Goal: Transaction & Acquisition: Book appointment/travel/reservation

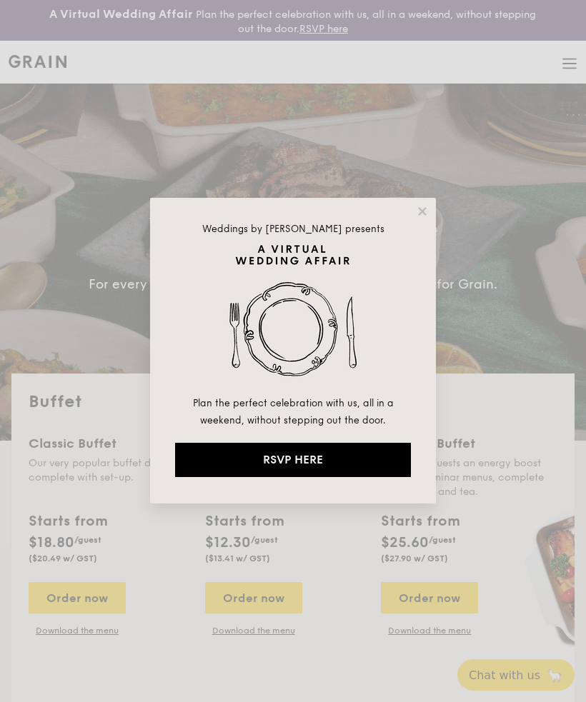
select select
click at [425, 209] on icon at bounding box center [422, 211] width 8 height 8
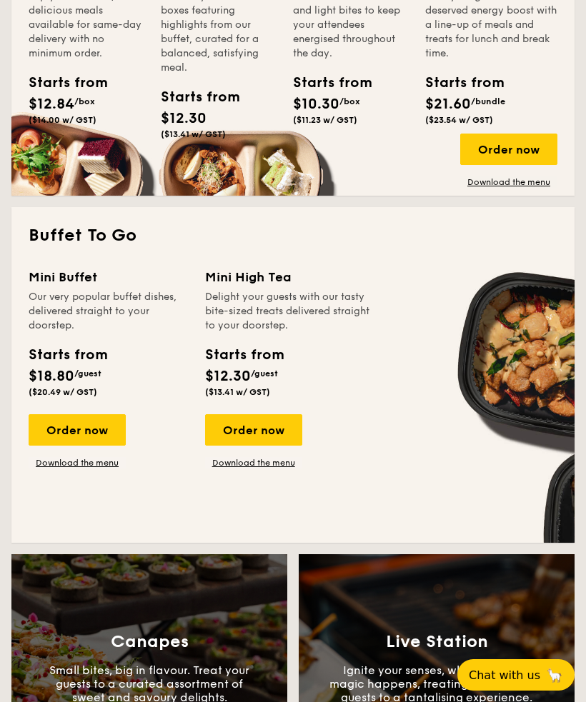
scroll to position [806, 0]
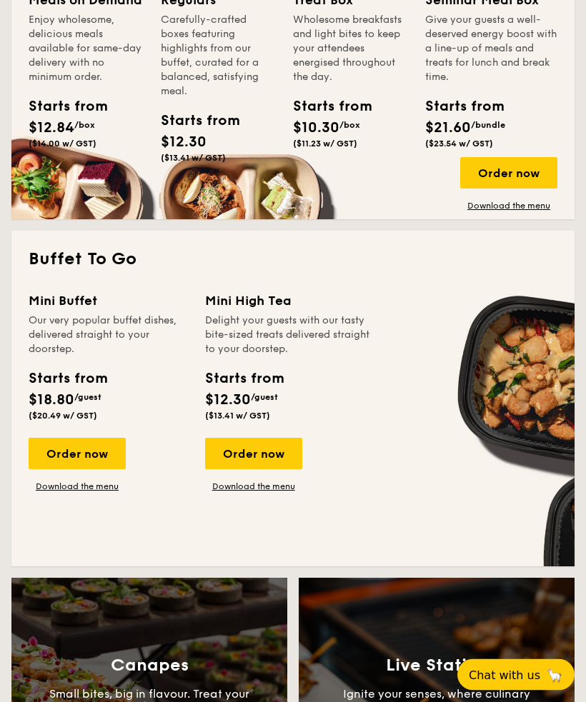
click at [90, 458] on div "Order now" at bounding box center [77, 453] width 97 height 31
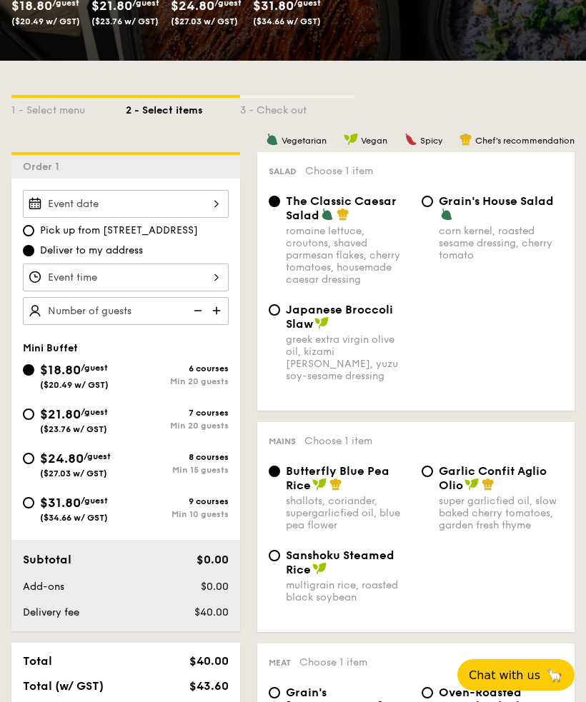
scroll to position [291, 0]
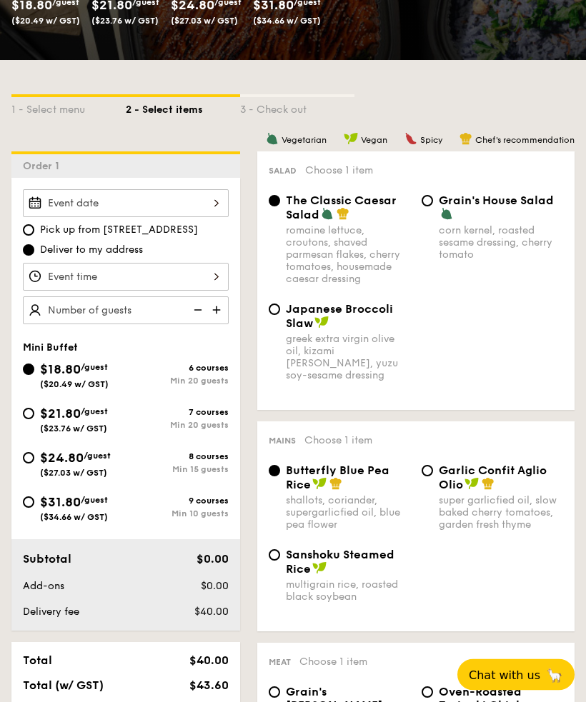
click at [468, 207] on span "Grain's House Salad" at bounding box center [495, 201] width 115 height 14
click at [433, 207] on input "Grain's House Salad corn kernel, roasted sesame dressing, cherry tomato" at bounding box center [426, 201] width 11 height 11
radio input "true"
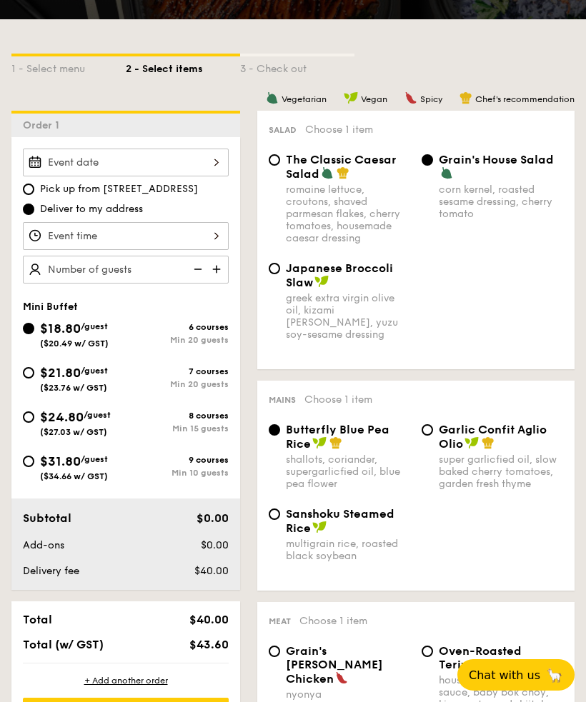
scroll to position [333, 0]
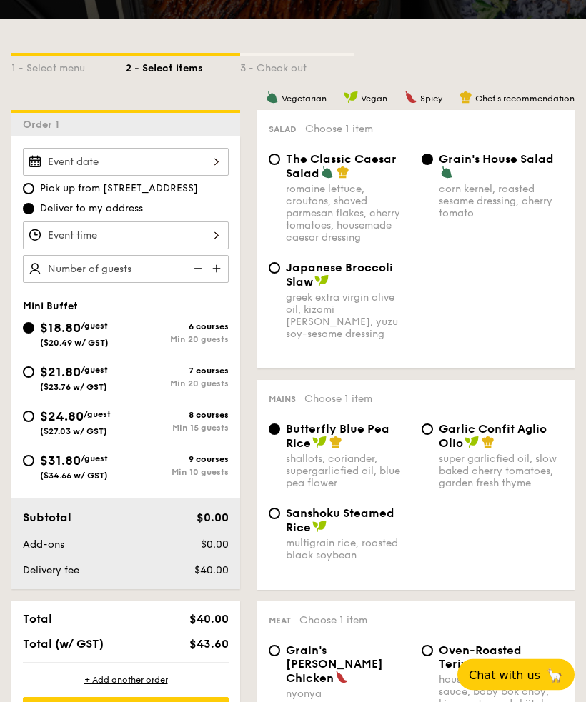
click at [354, 195] on div "romaine lettuce, croutons, shaved parmesan flakes, cherry tomatoes, housemade c…" at bounding box center [348, 214] width 124 height 61
click at [280, 166] on input "The Classic Caesar Salad romaine lettuce, croutons, shaved parmesan flakes, che…" at bounding box center [274, 159] width 11 height 11
radio input "true"
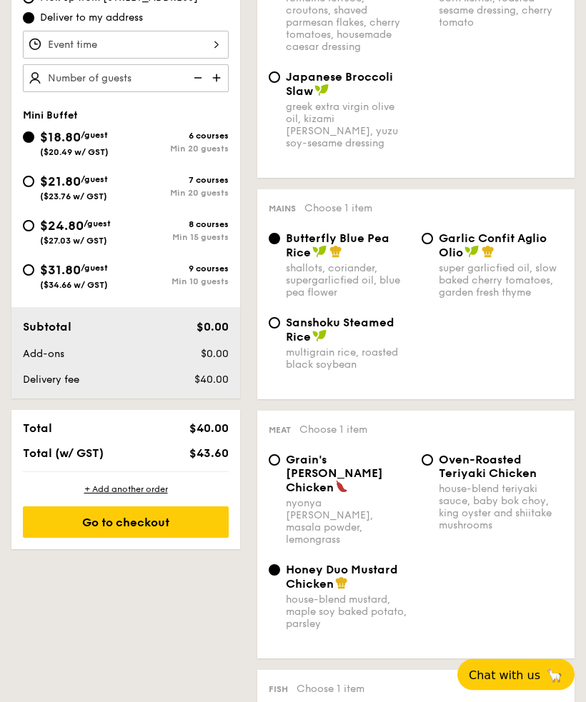
scroll to position [524, 0]
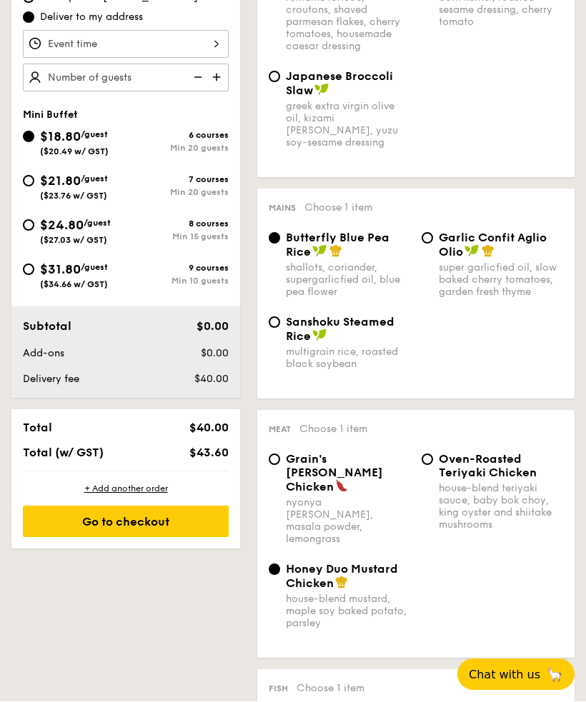
click at [469, 271] on div "super garlicfied oil, slow baked cherry tomatoes, garden fresh thyme" at bounding box center [500, 280] width 124 height 36
click at [433, 244] on input "Garlic Confit Aglio Olio super garlicfied oil, slow baked cherry tomatoes, gard…" at bounding box center [426, 238] width 11 height 11
radio input "true"
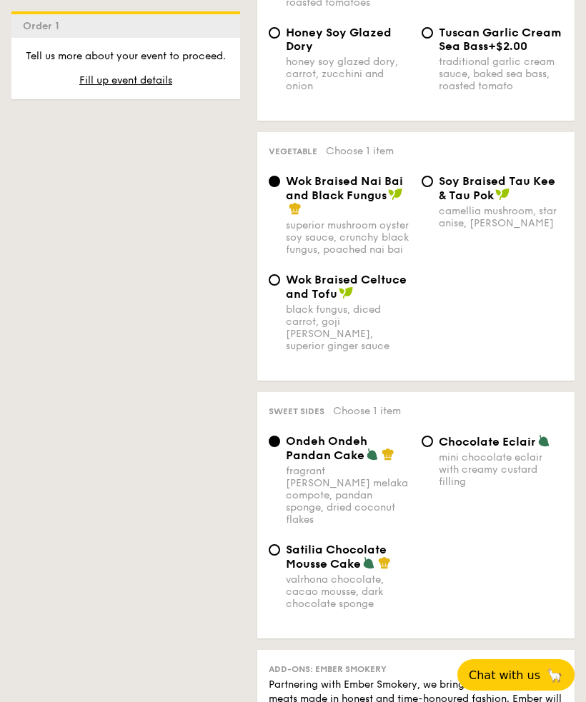
scroll to position [1295, 0]
click at [404, 294] on span "Wok Braised Celtuce and Tofu" at bounding box center [346, 287] width 121 height 28
click at [280, 286] on input "Wok Braised Celtuce and Tofu black fungus, diced carrot, goji [PERSON_NAME], su…" at bounding box center [274, 279] width 11 height 11
radio input "true"
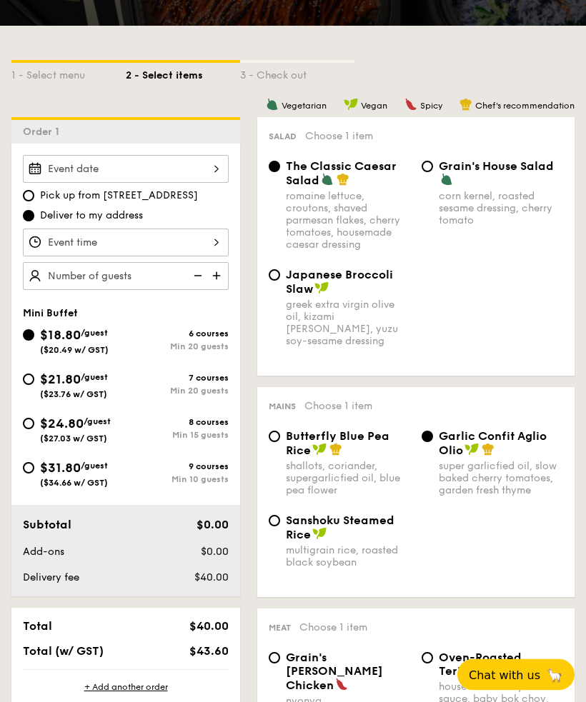
scroll to position [326, 0]
click at [216, 162] on div at bounding box center [126, 169] width 206 height 28
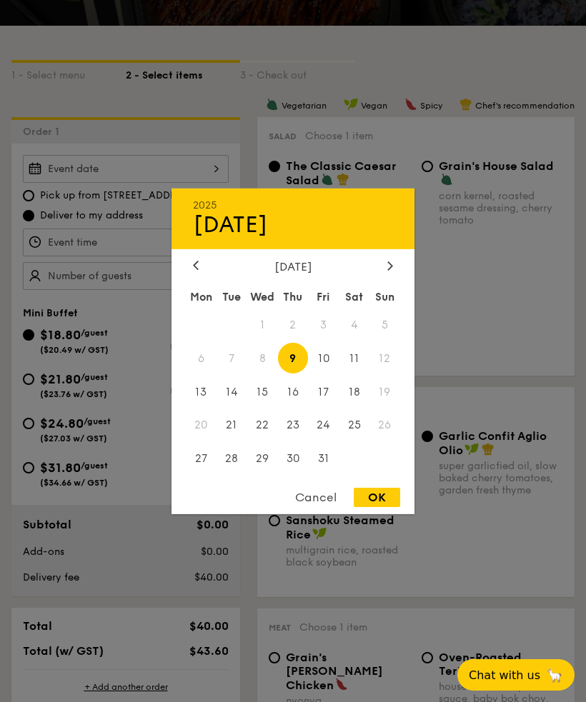
click at [394, 273] on div at bounding box center [389, 266] width 13 height 14
click at [385, 373] on span "9" at bounding box center [384, 358] width 31 height 31
click at [388, 373] on span "9" at bounding box center [384, 358] width 31 height 31
click at [405, 273] on div "[DATE]" at bounding box center [292, 266] width 243 height 14
click at [206, 311] on div "2025 Oct [DATE] Tue Wed Thu Fri Sat Sun 1 2 3 4 5 6 7 8 9 10 11 12 13 14 15 16 …" at bounding box center [292, 351] width 243 height 326
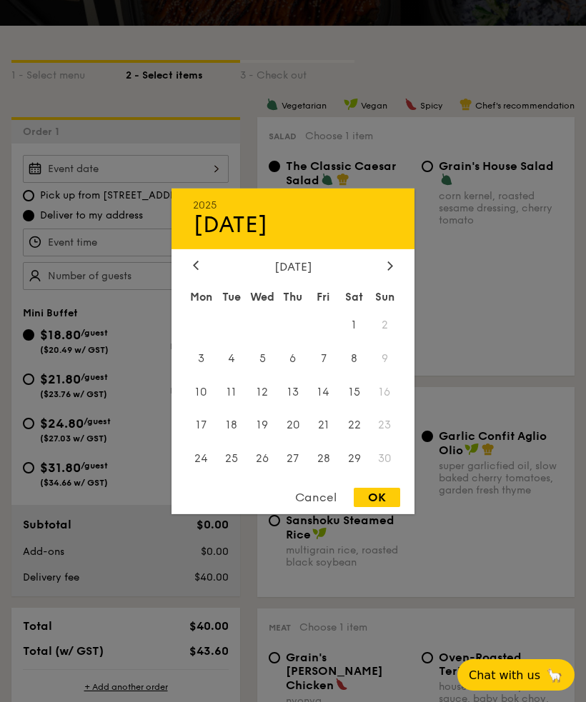
click at [189, 273] on div at bounding box center [195, 266] width 13 height 14
click at [392, 270] on icon at bounding box center [390, 265] width 6 height 9
click at [471, 169] on div at bounding box center [293, 351] width 586 height 702
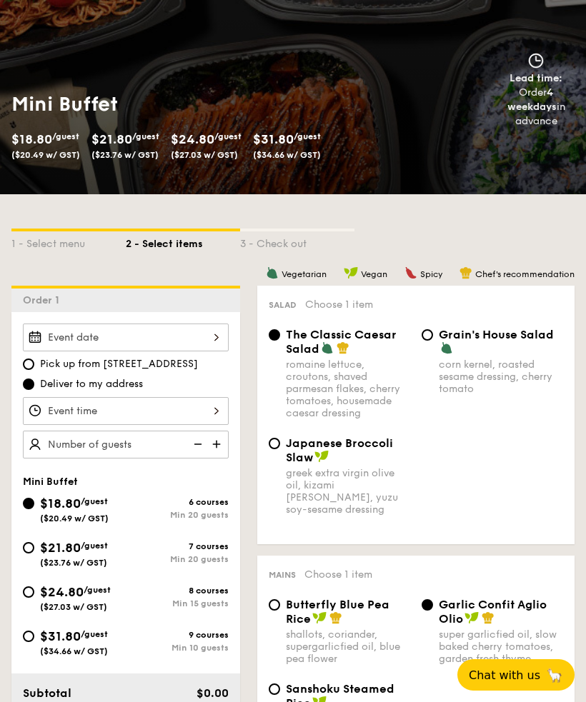
scroll to position [169, 0]
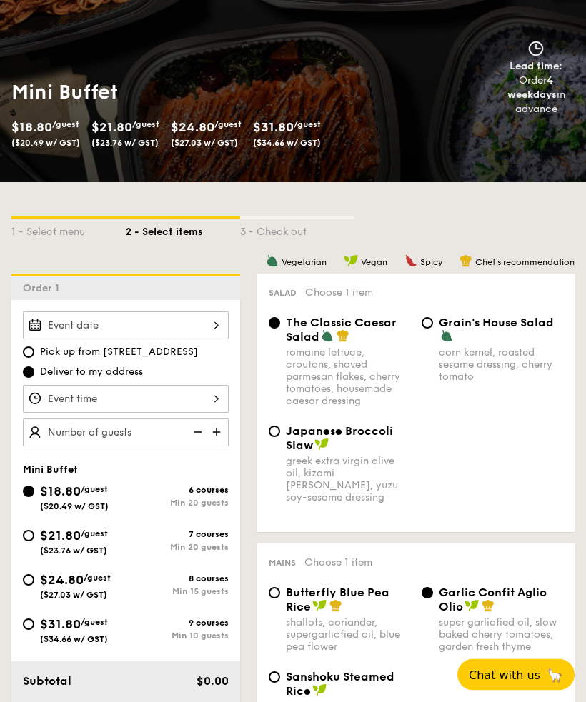
click at [219, 425] on img at bounding box center [217, 432] width 21 height 27
click at [221, 422] on img at bounding box center [217, 431] width 21 height 27
click at [197, 431] on img at bounding box center [196, 431] width 21 height 27
type input "20 guests"
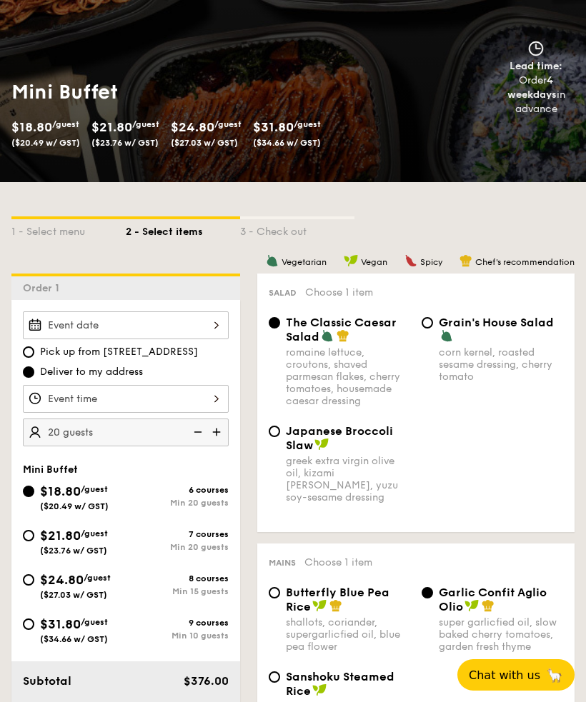
click at [202, 393] on div at bounding box center [126, 399] width 206 height 28
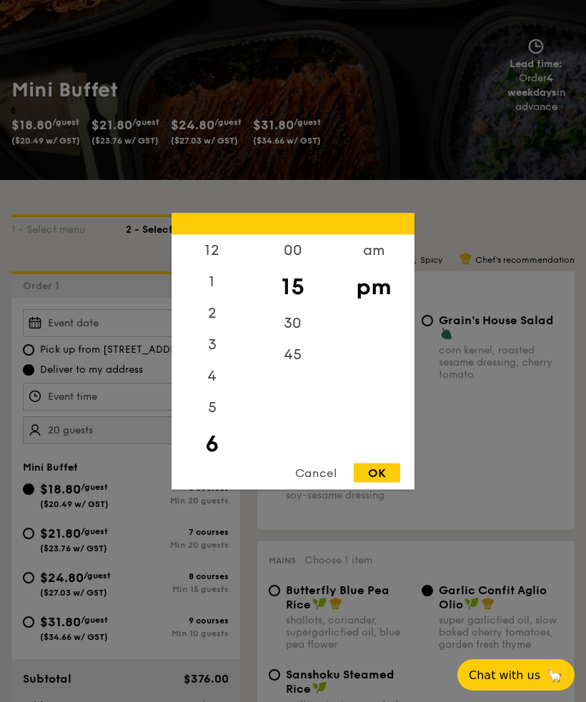
scroll to position [164, 0]
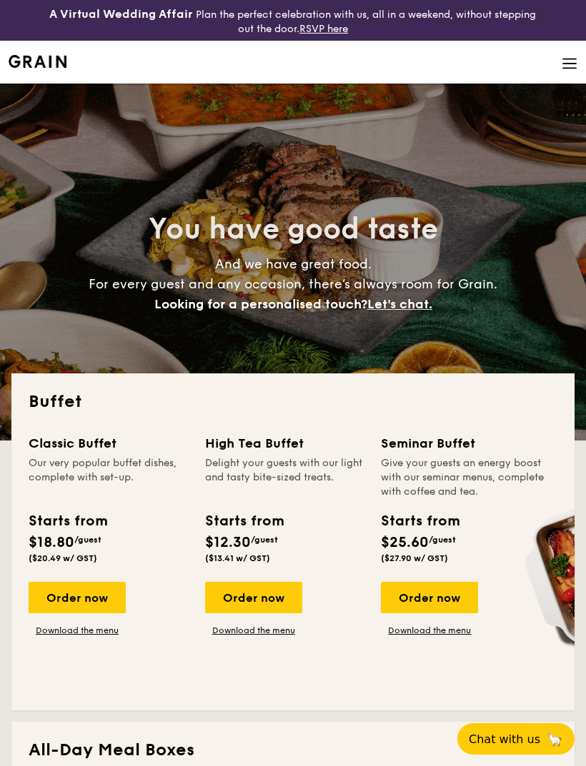
select select
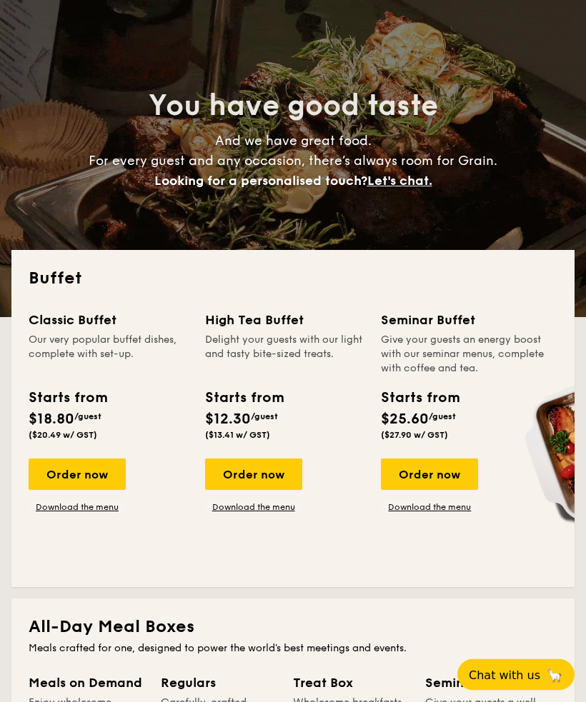
scroll to position [124, 0]
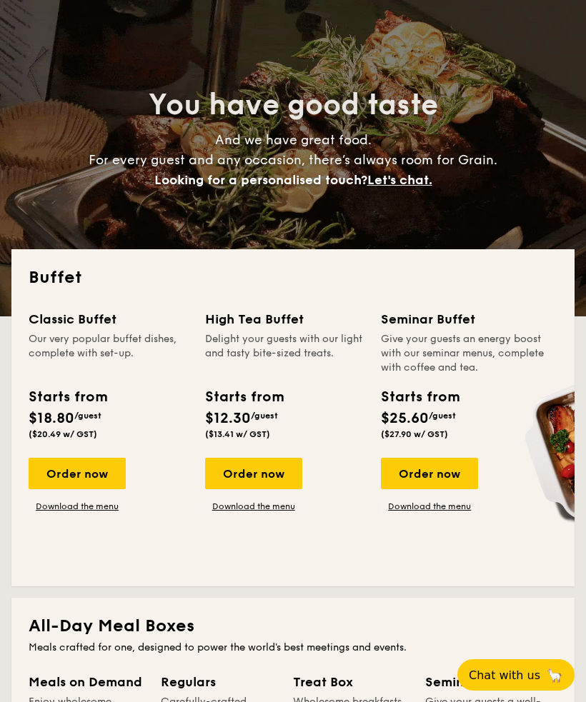
click at [81, 485] on div "Order now" at bounding box center [77, 473] width 97 height 31
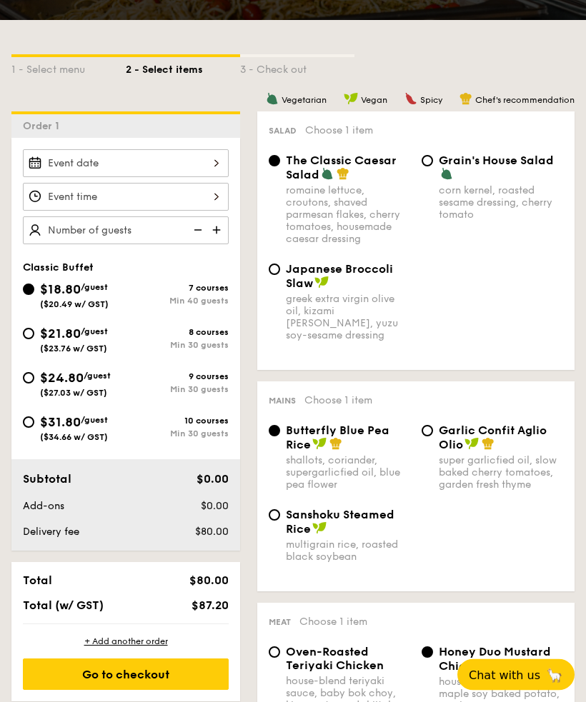
scroll to position [332, 0]
click at [211, 155] on div at bounding box center [126, 163] width 206 height 28
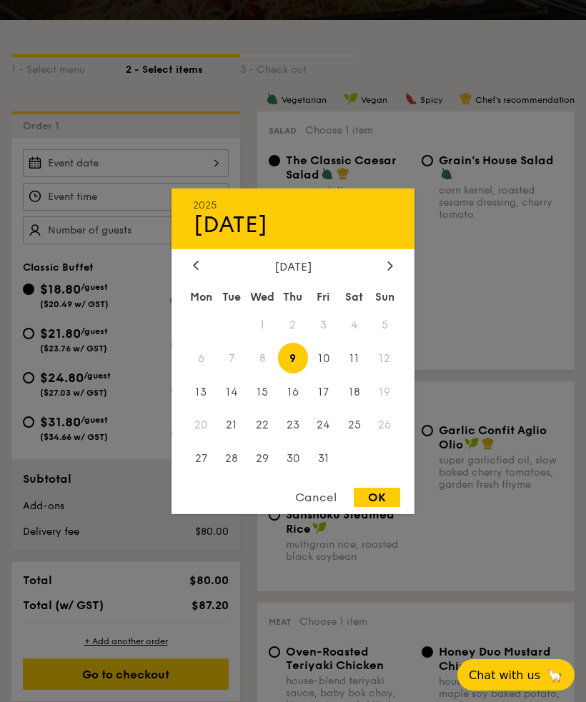
click at [392, 270] on icon at bounding box center [390, 265] width 4 height 9
click at [384, 373] on span "9" at bounding box center [384, 358] width 31 height 31
click at [379, 373] on span "9" at bounding box center [384, 358] width 31 height 31
click at [390, 373] on span "9" at bounding box center [384, 358] width 31 height 31
click at [507, 258] on div at bounding box center [293, 351] width 586 height 702
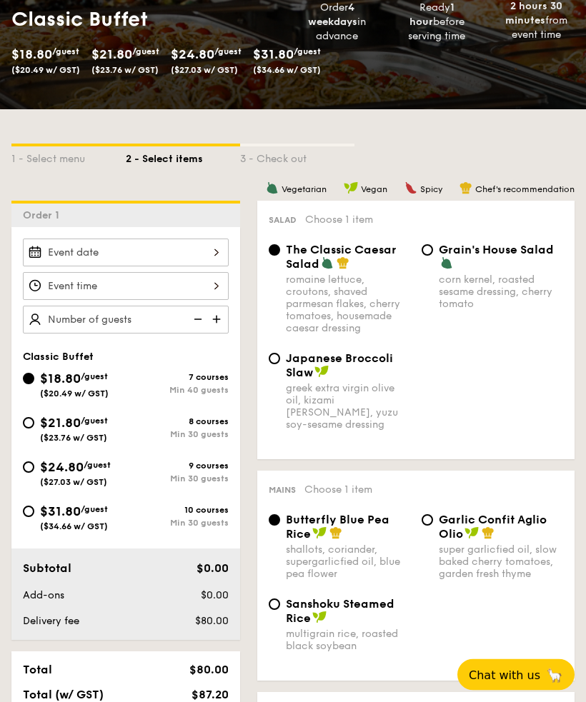
scroll to position [246, 0]
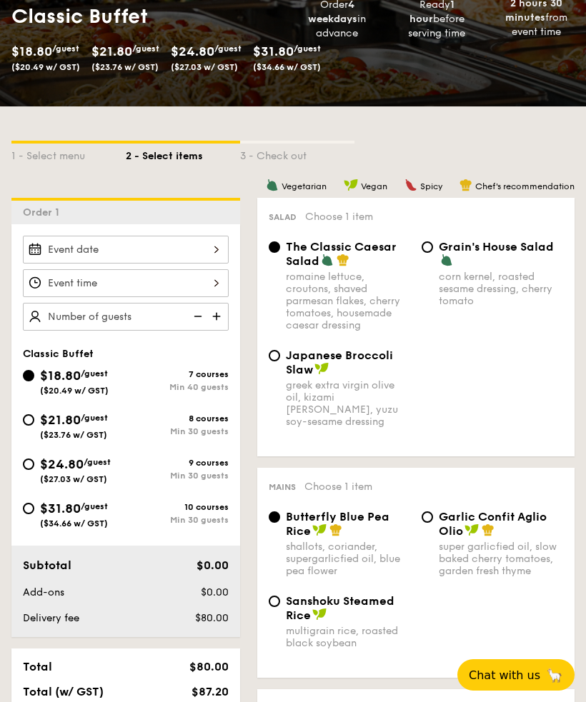
click at [204, 243] on div at bounding box center [126, 250] width 206 height 28
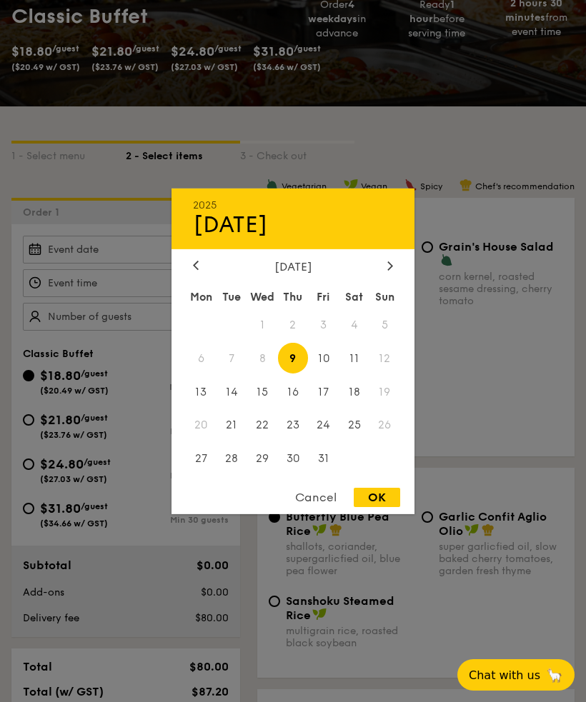
click at [354, 373] on span "11" at bounding box center [354, 358] width 31 height 31
click at [454, 354] on div at bounding box center [293, 351] width 586 height 702
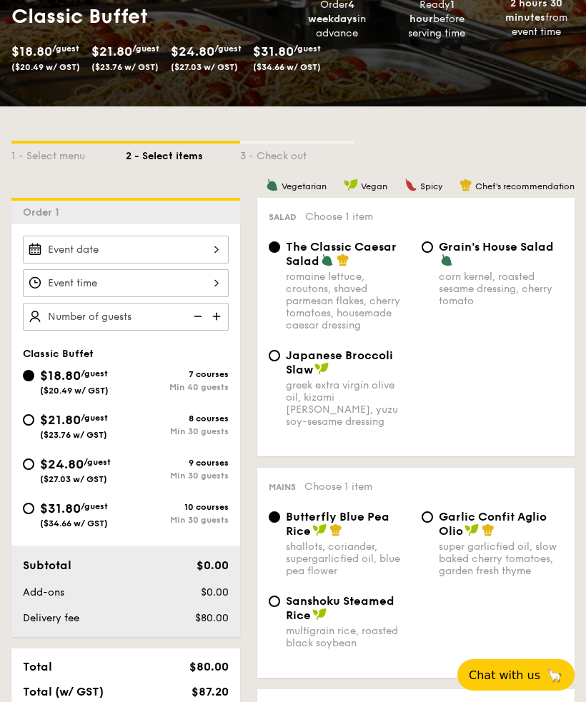
scroll to position [244, 0]
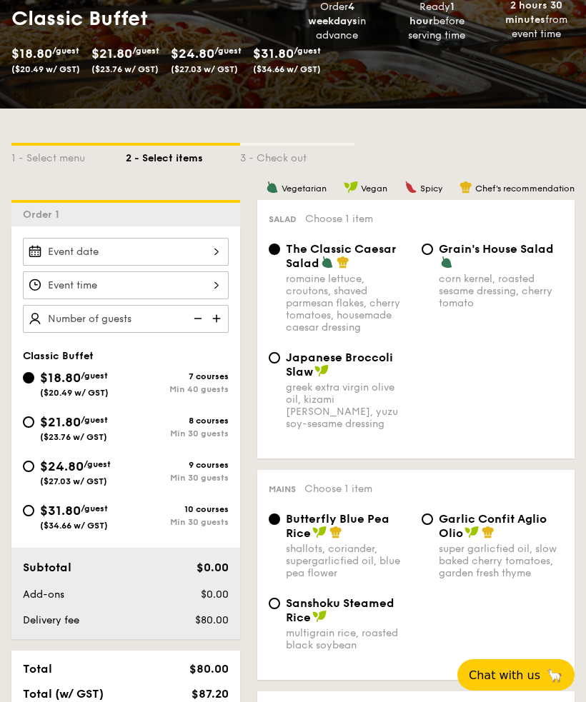
click at [216, 244] on div at bounding box center [126, 252] width 206 height 28
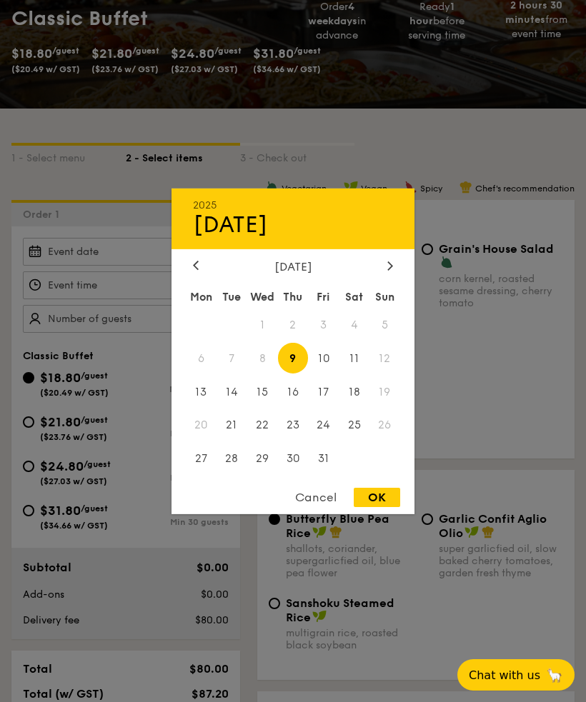
click at [393, 270] on icon at bounding box center [390, 265] width 6 height 9
click at [354, 407] on span "15" at bounding box center [354, 391] width 31 height 31
click at [374, 507] on div "OK" at bounding box center [377, 497] width 46 height 19
type input "Nov 15, 2025"
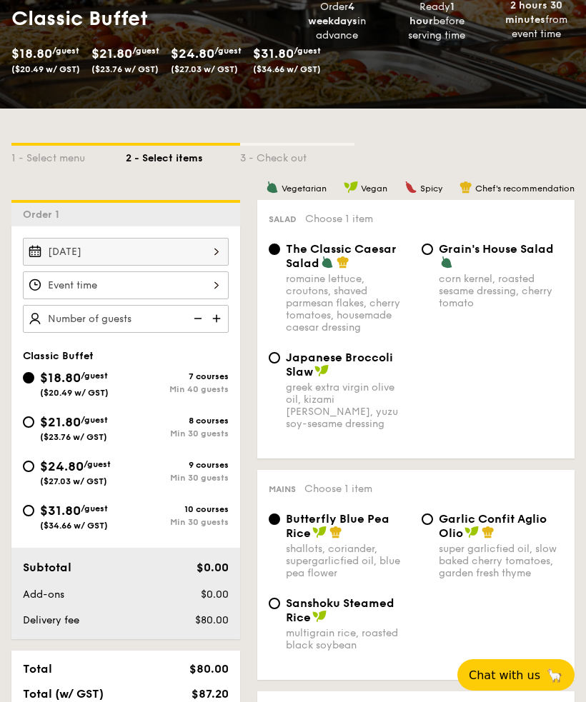
click at [206, 284] on div at bounding box center [126, 285] width 206 height 28
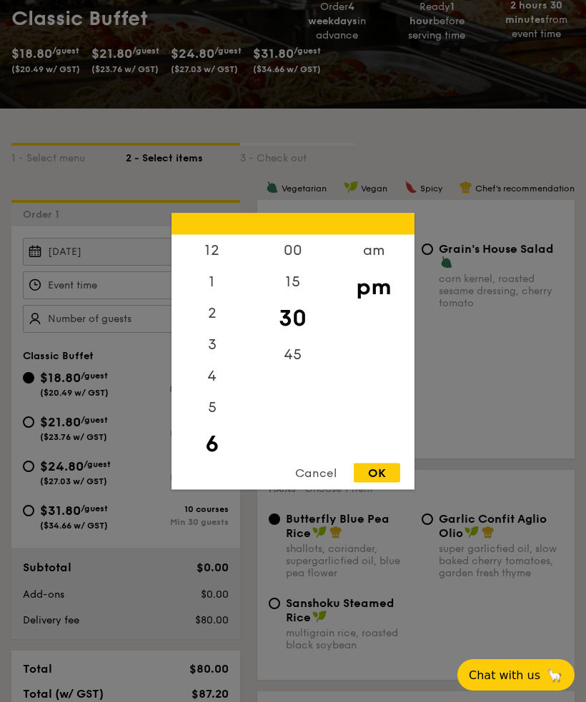
scroll to position [0, 0]
click at [295, 266] on div "00" at bounding box center [292, 249] width 81 height 31
click at [216, 266] on div "12" at bounding box center [211, 249] width 81 height 31
click at [381, 482] on div "OK" at bounding box center [377, 472] width 46 height 19
type input "12:00PM"
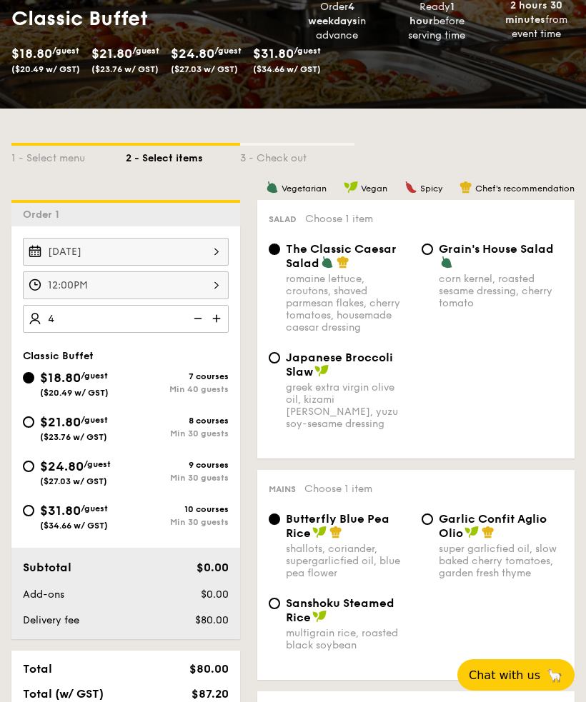
type input "40"
click at [221, 314] on img at bounding box center [217, 318] width 21 height 27
click at [227, 321] on img at bounding box center [217, 318] width 21 height 27
click at [198, 322] on img at bounding box center [196, 318] width 21 height 27
type input "40 guests"
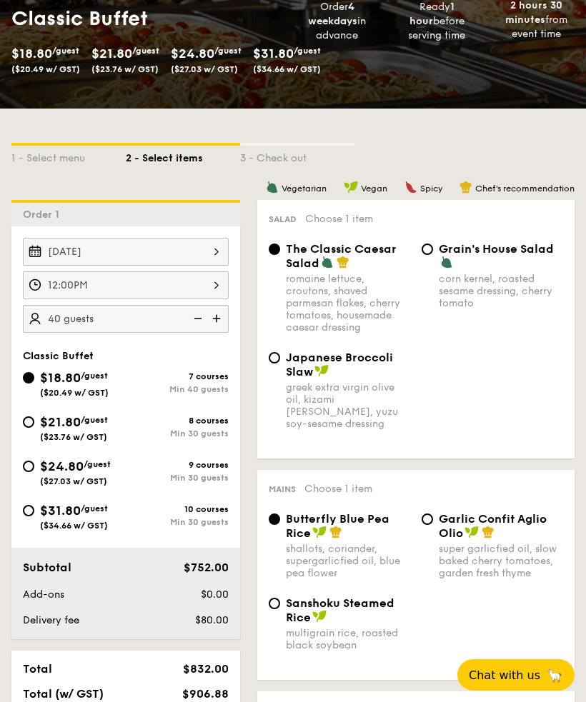
click at [36, 421] on div "$21.80 /guest ($23.76 w/ GST)" at bounding box center [74, 427] width 103 height 30
click at [34, 421] on input "$21.80 /guest ($23.76 w/ GST) 8 courses Min 30 guests" at bounding box center [28, 421] width 11 height 11
radio input "true"
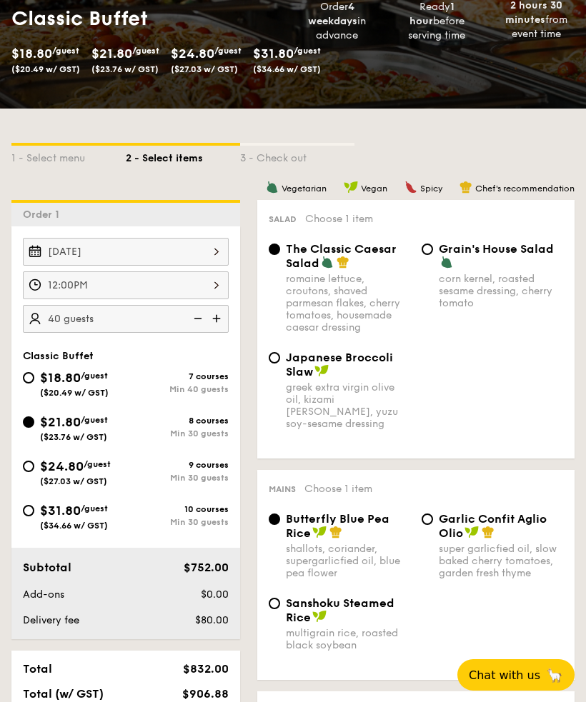
radio input "true"
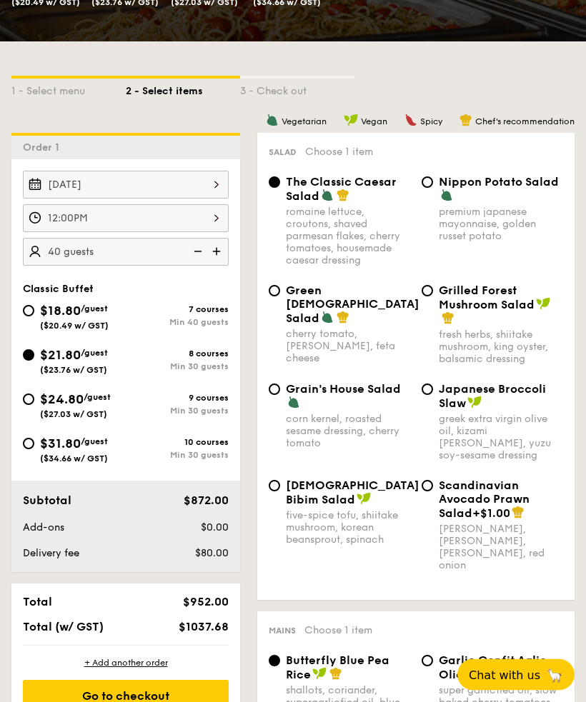
scroll to position [326, 0]
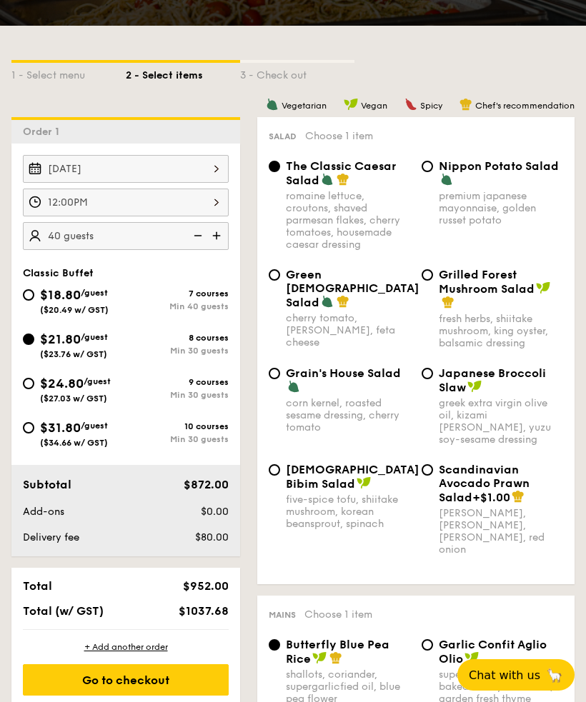
click at [31, 290] on input "$18.80 /guest ($20.49 w/ GST) 7 courses Min 40 guests" at bounding box center [28, 294] width 11 height 11
radio input "true"
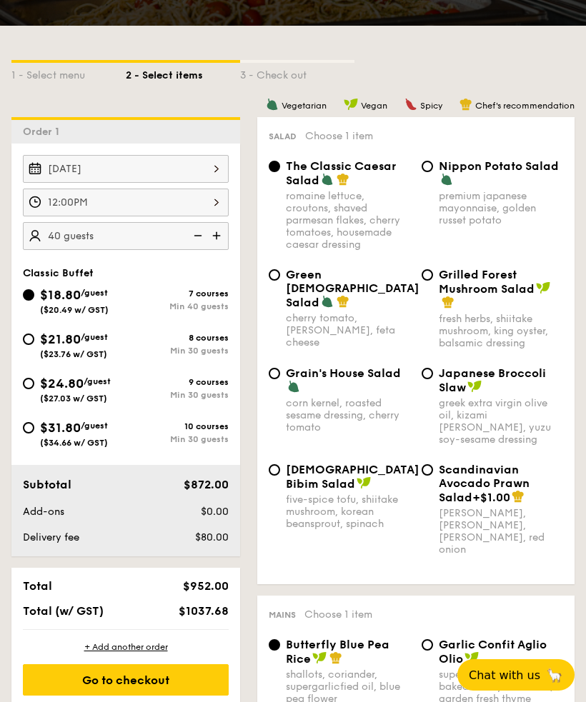
radio input "true"
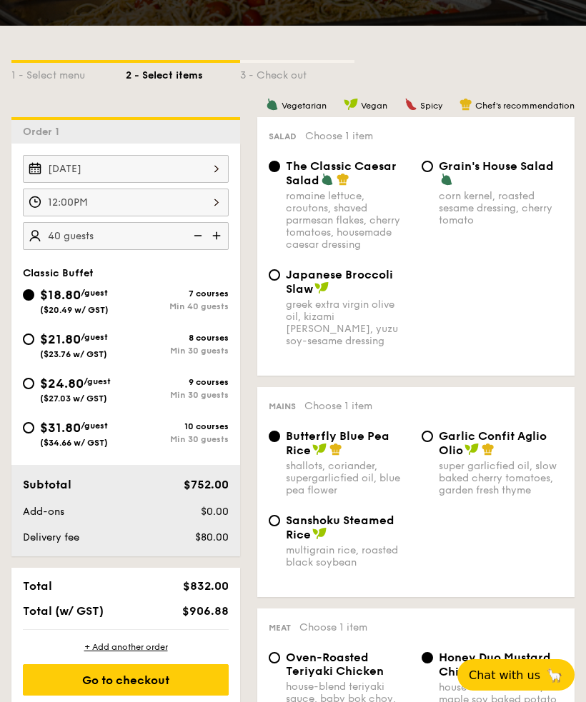
click at [329, 314] on div "greek extra virgin olive oil, kizami [PERSON_NAME], yuzu soy-sesame dressing" at bounding box center [348, 323] width 124 height 49
click at [280, 281] on input "Japanese Broccoli Slaw greek extra virgin olive oil, kizami nori, ginger, yuzu …" at bounding box center [274, 274] width 11 height 11
radio input "true"
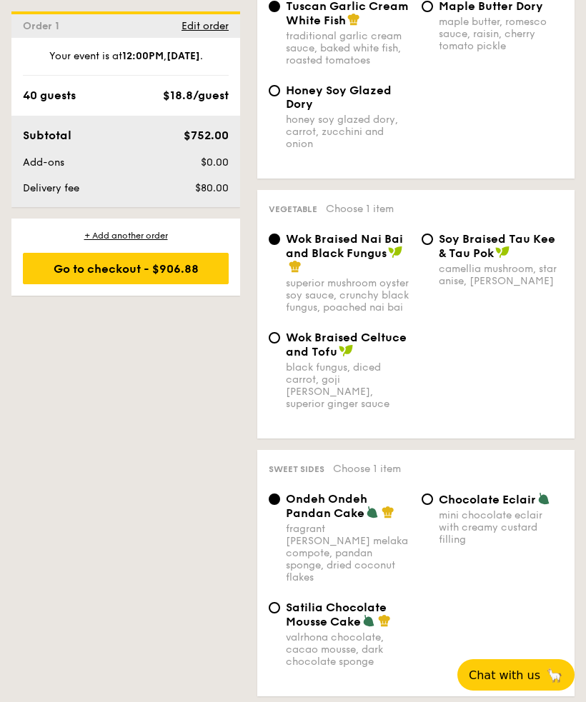
scroll to position [1265, 0]
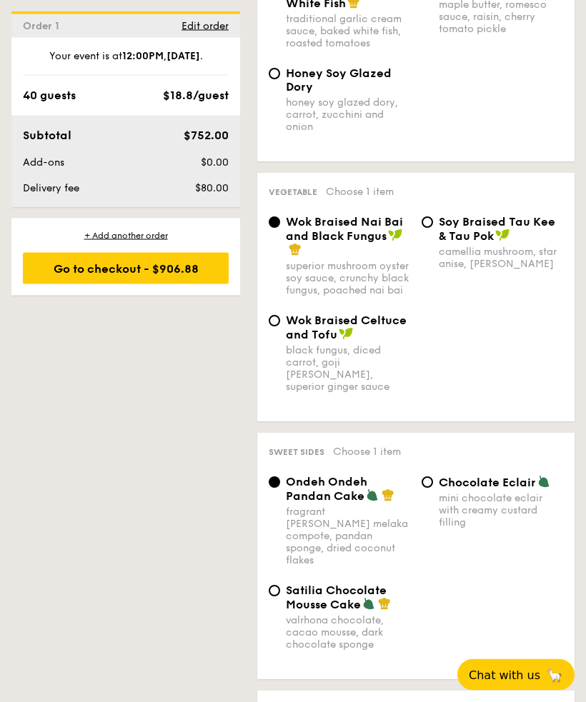
click at [381, 327] on div "Wok Braised Celtuce and Tofu" at bounding box center [348, 328] width 124 height 28
click at [280, 327] on input "Wok Braised Celtuce and Tofu black fungus, diced carrot, goji [PERSON_NAME], su…" at bounding box center [274, 321] width 11 height 11
radio input "true"
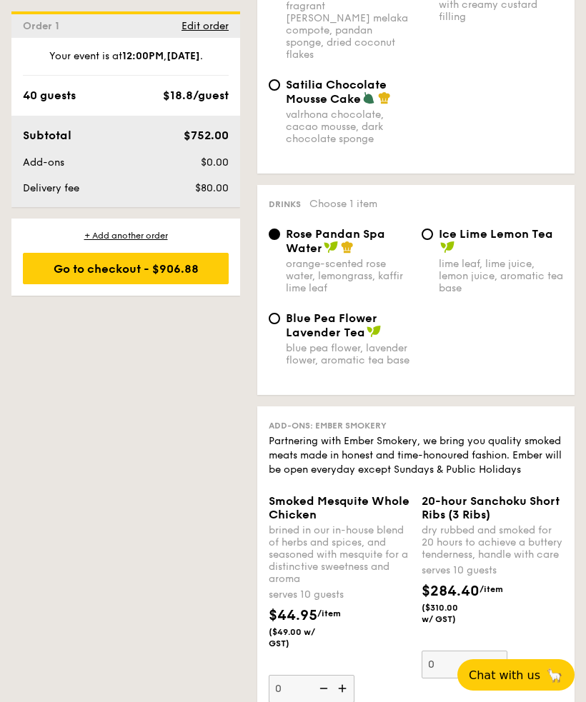
scroll to position [1772, 0]
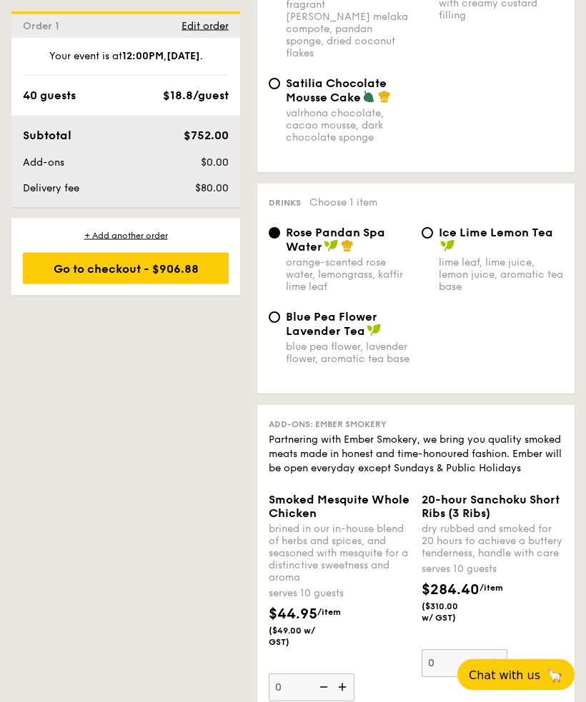
click at [367, 311] on span "Blue Pea Flower Lavender Tea" at bounding box center [331, 325] width 91 height 28
click at [280, 312] on input "Blue Pea Flower Lavender Tea blue pea flower, lavender flower, aromatic tea base" at bounding box center [274, 317] width 11 height 11
radio input "true"
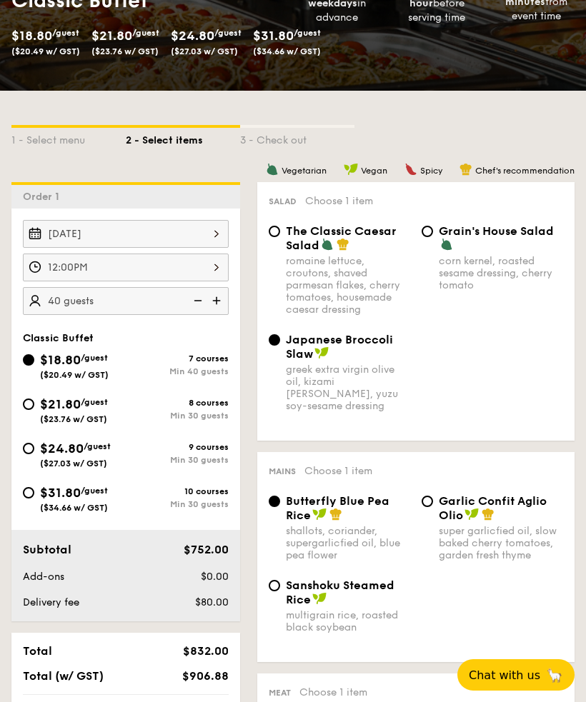
scroll to position [271, 0]
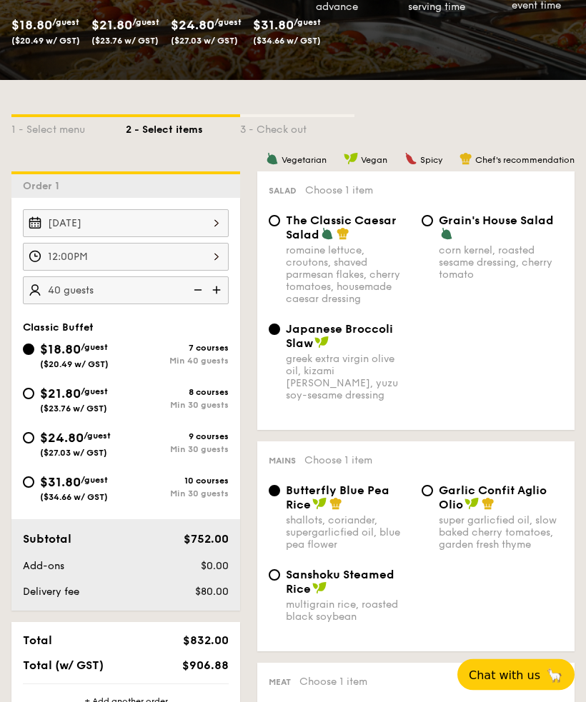
click at [206, 222] on div "Nov 15, 2025" at bounding box center [126, 224] width 206 height 28
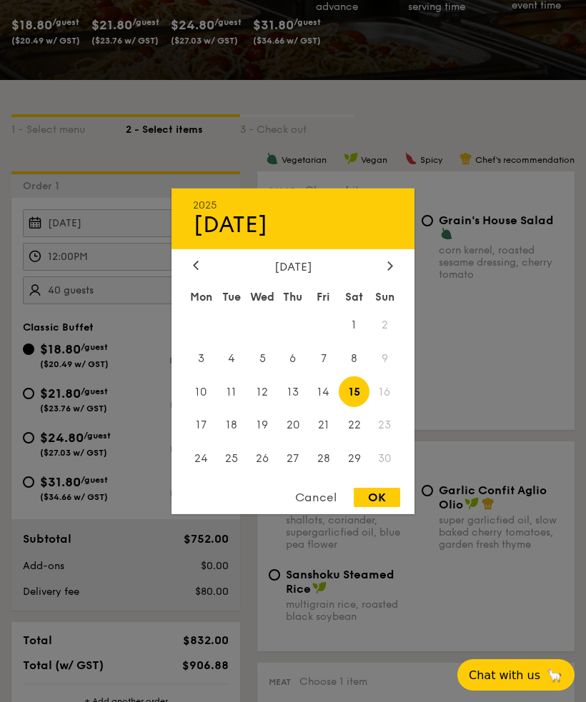
click at [400, 273] on div "[DATE]" at bounding box center [292, 266] width 243 height 14
click at [394, 407] on span "16" at bounding box center [384, 391] width 31 height 31
click at [389, 373] on span "9" at bounding box center [384, 358] width 31 height 31
click at [432, 206] on div at bounding box center [293, 351] width 586 height 702
